Goal: Task Accomplishment & Management: Manage account settings

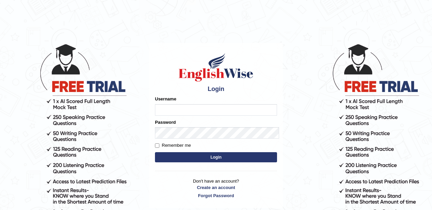
click at [155, 104] on input "Username" at bounding box center [216, 110] width 122 height 12
type input "pernegul"
click at [155, 144] on input "Remember me" at bounding box center [157, 146] width 4 height 4
checkbox input "true"
click at [155, 152] on button "Login" at bounding box center [216, 157] width 122 height 10
